Goal: Task Accomplishment & Management: Manage account settings

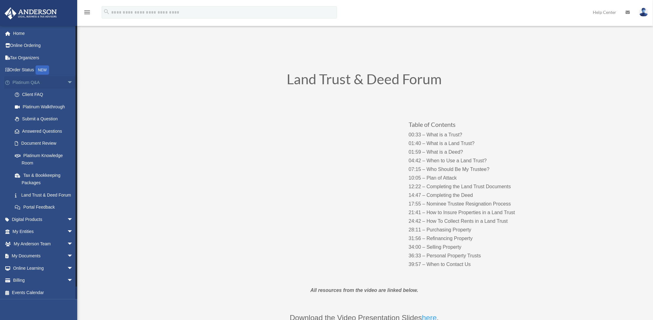
click at [67, 81] on span "arrow_drop_down" at bounding box center [73, 82] width 12 height 13
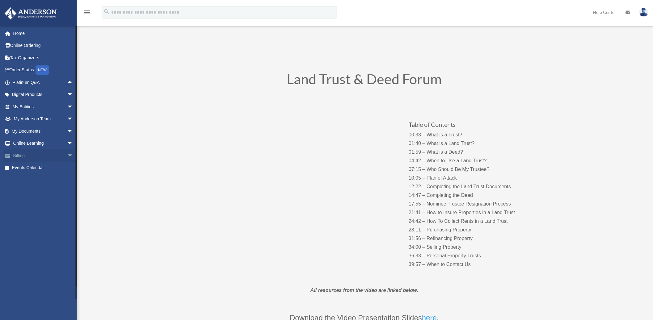
click at [67, 154] on span "arrow_drop_down" at bounding box center [73, 155] width 12 height 13
click at [54, 194] on link "Manage Payments" at bounding box center [46, 193] width 74 height 12
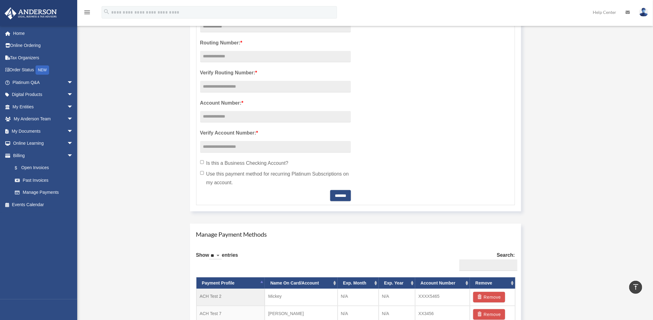
scroll to position [103, 0]
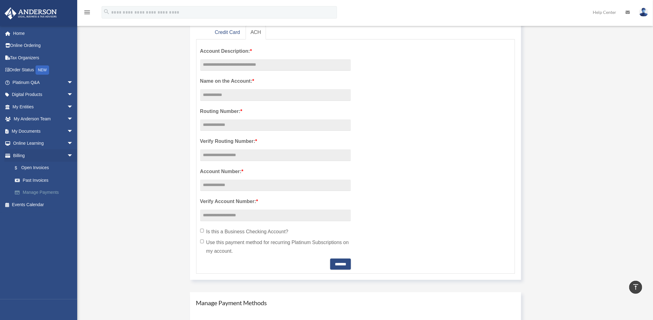
click at [49, 193] on link "Manage Payments" at bounding box center [46, 193] width 74 height 12
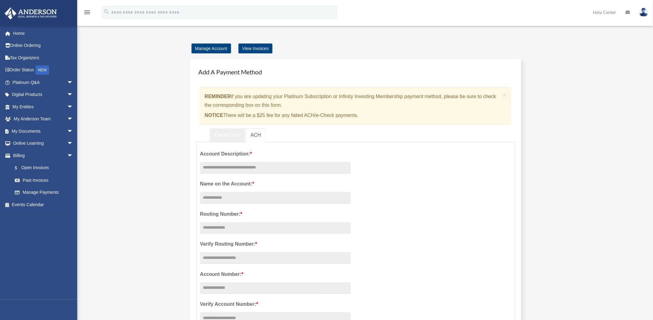
click at [218, 137] on link "Credit Card" at bounding box center [227, 135] width 35 height 14
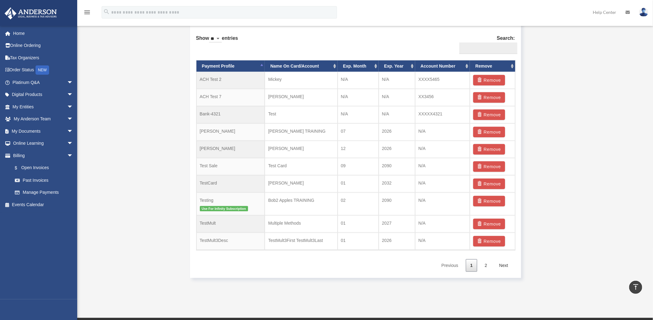
scroll to position [377, 0]
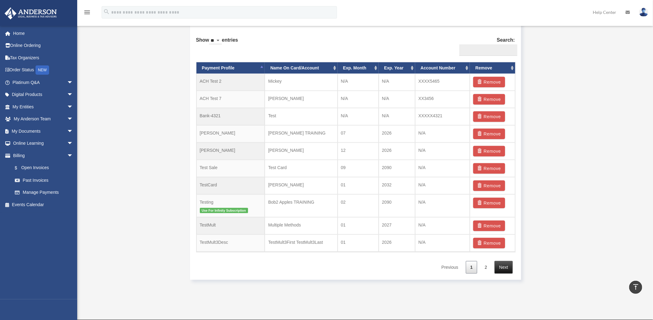
click at [510, 270] on link "Next" at bounding box center [503, 267] width 18 height 13
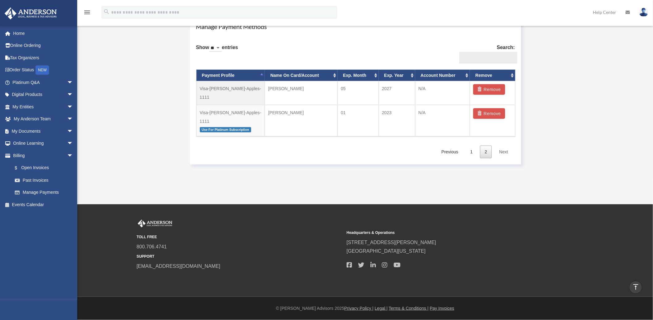
scroll to position [354, 0]
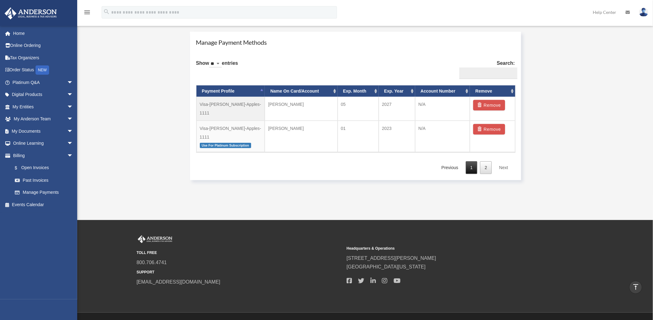
click at [471, 162] on link "1" at bounding box center [472, 168] width 12 height 13
